Goal: Check status: Check status

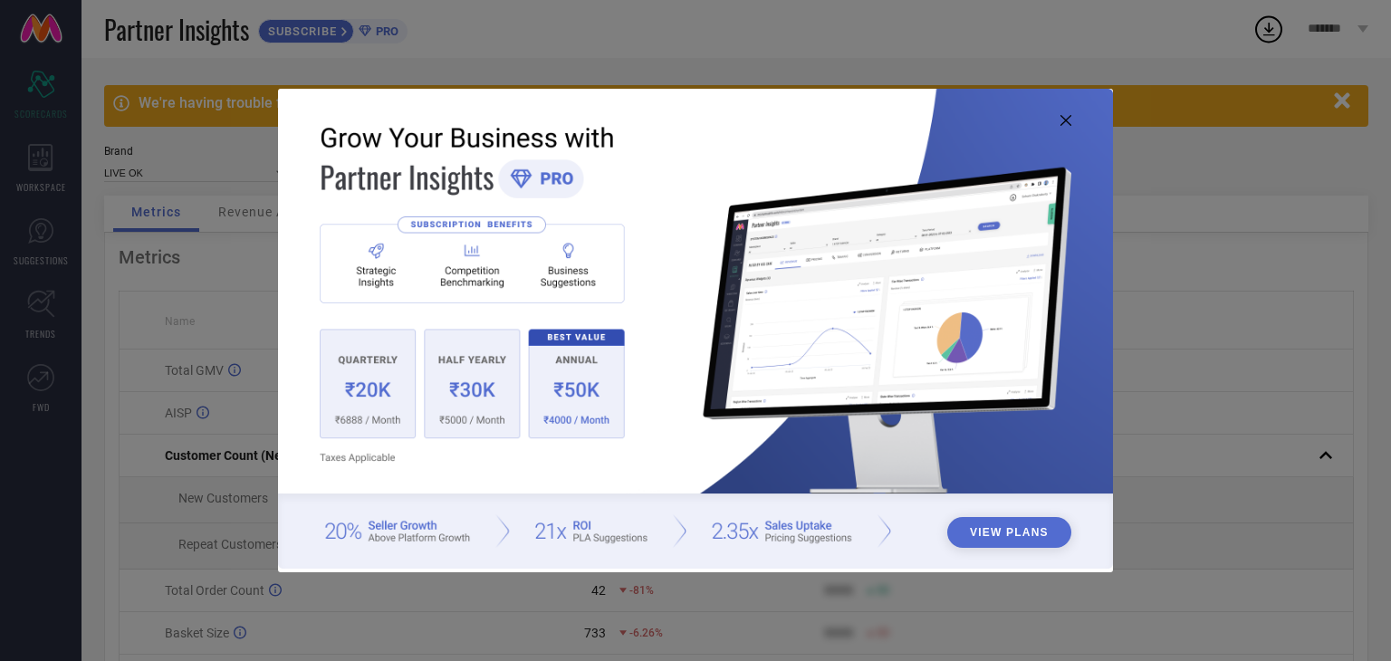
click at [1066, 115] on icon at bounding box center [1066, 120] width 11 height 11
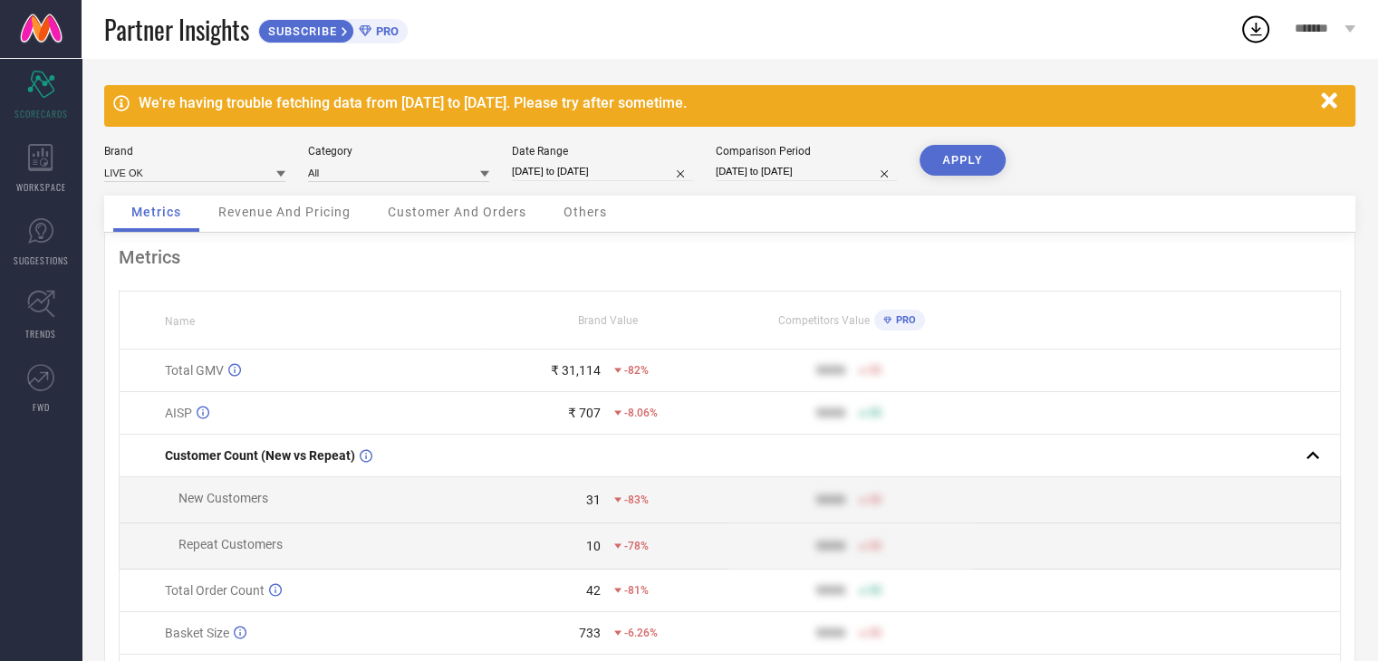
select select "7"
select select "2025"
select select "8"
select select "2025"
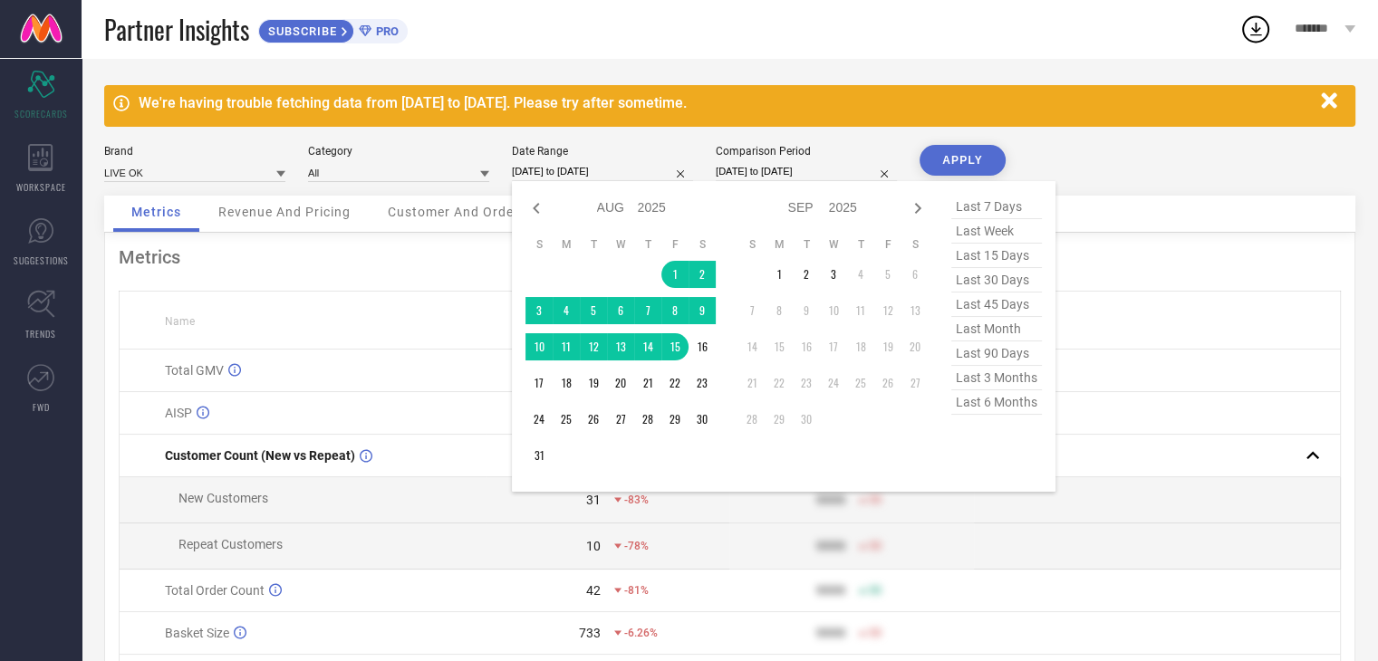
click at [581, 168] on input "[DATE] to [DATE]" at bounding box center [602, 171] width 181 height 19
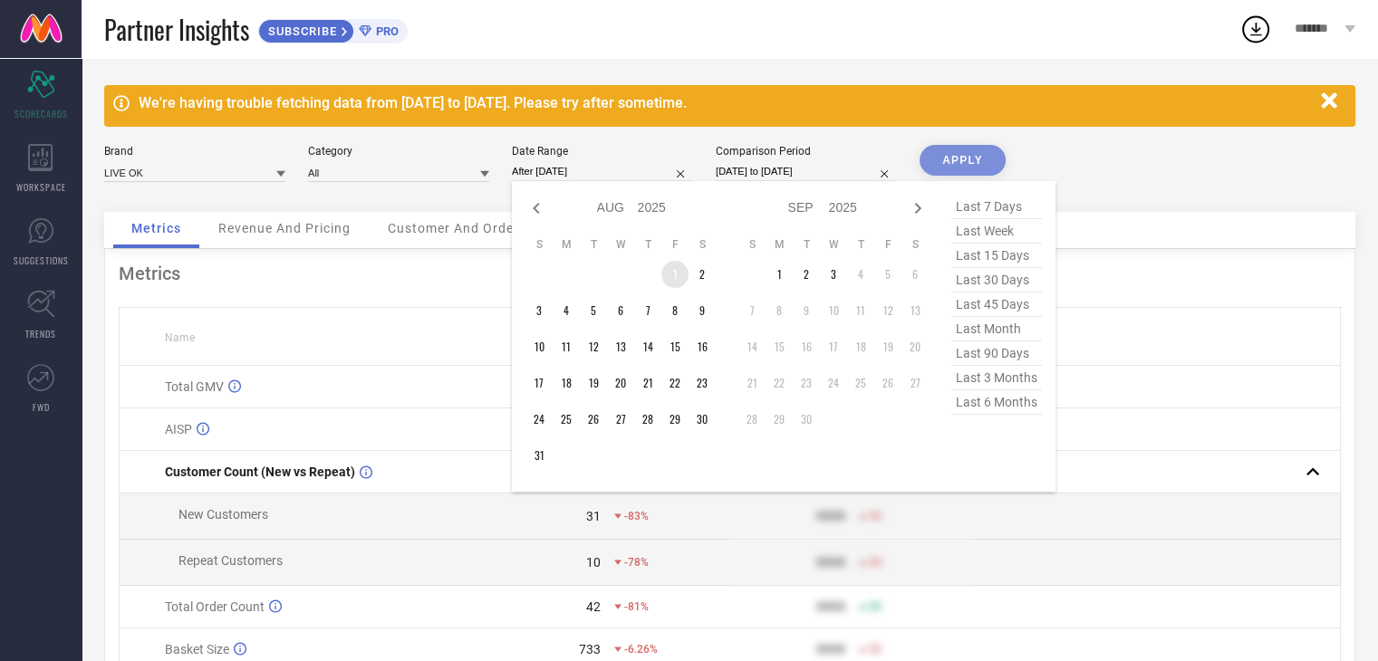
click at [668, 273] on td "1" at bounding box center [674, 274] width 27 height 27
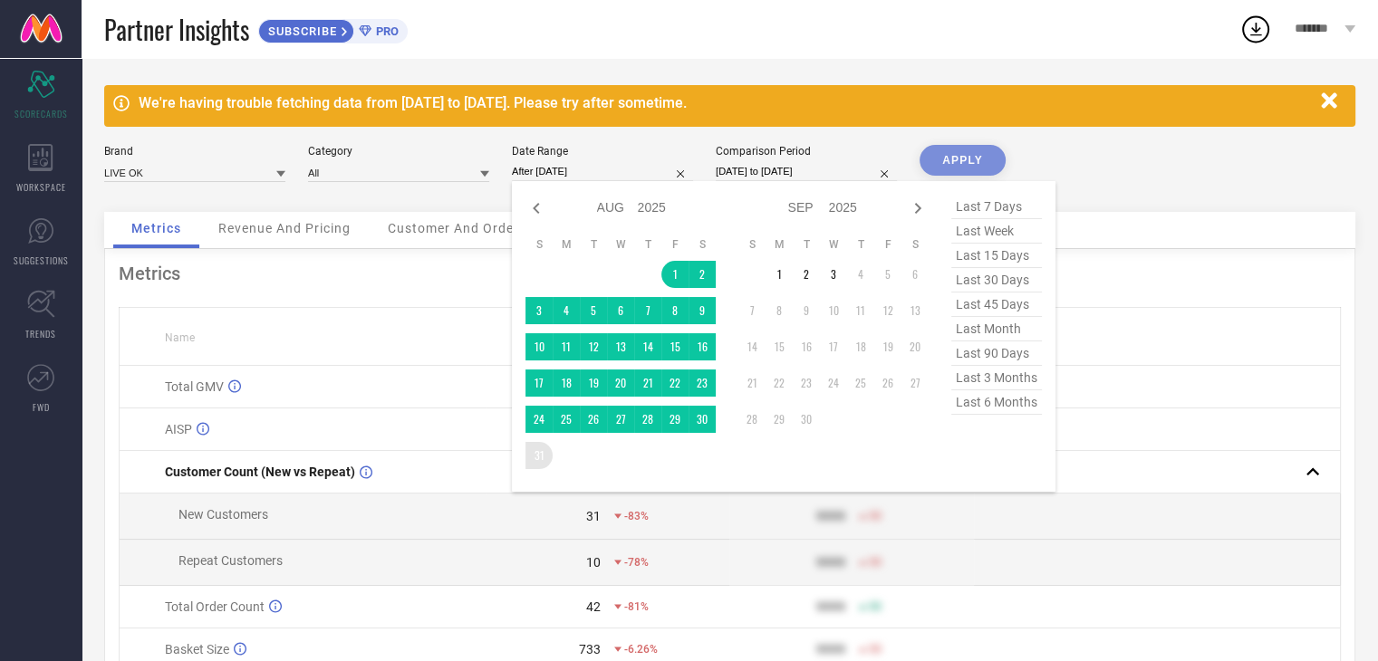
type input "[DATE] to [DATE]"
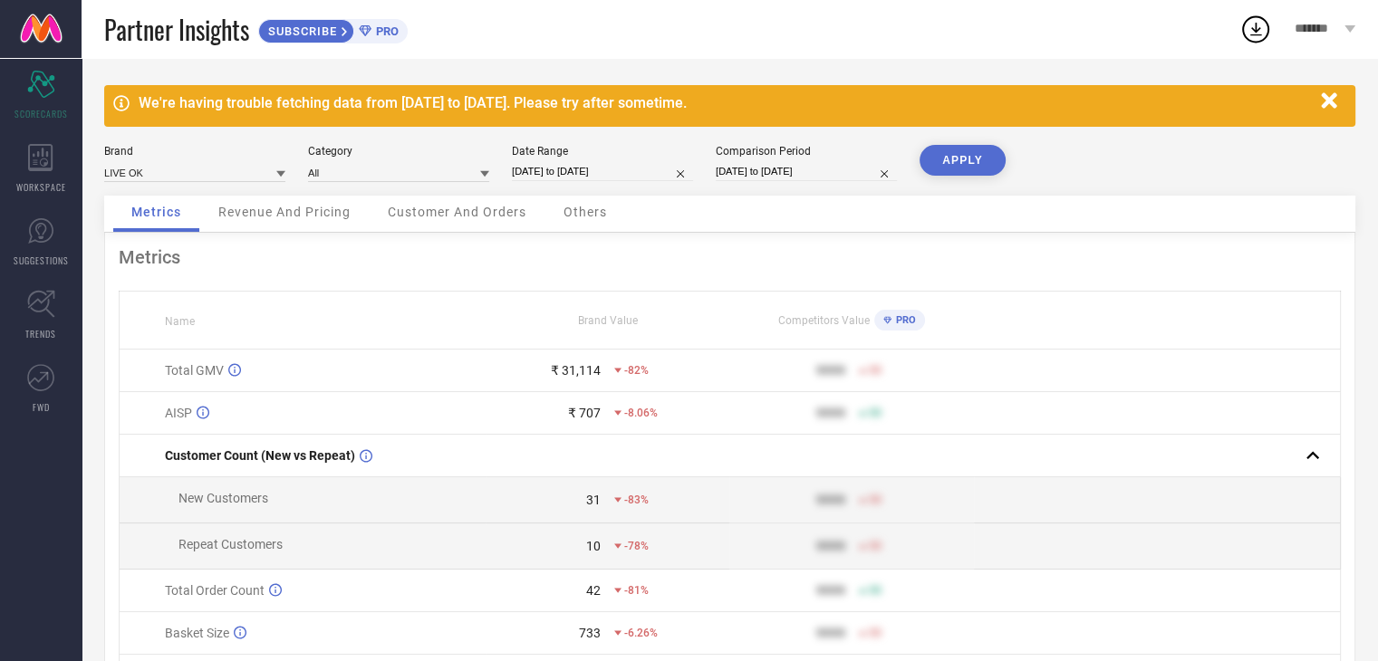
click at [975, 165] on button "APPLY" at bounding box center [962, 160] width 86 height 31
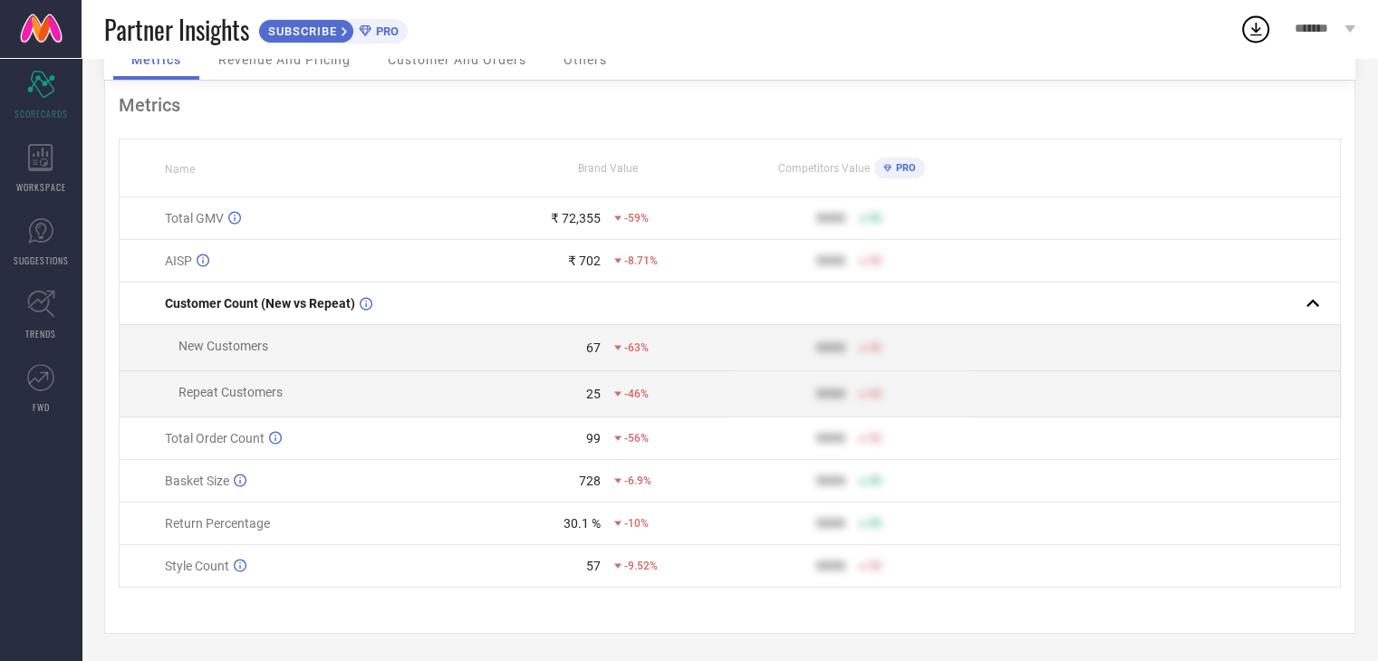
scroll to position [158, 0]
